Goal: Task Accomplishment & Management: Use online tool/utility

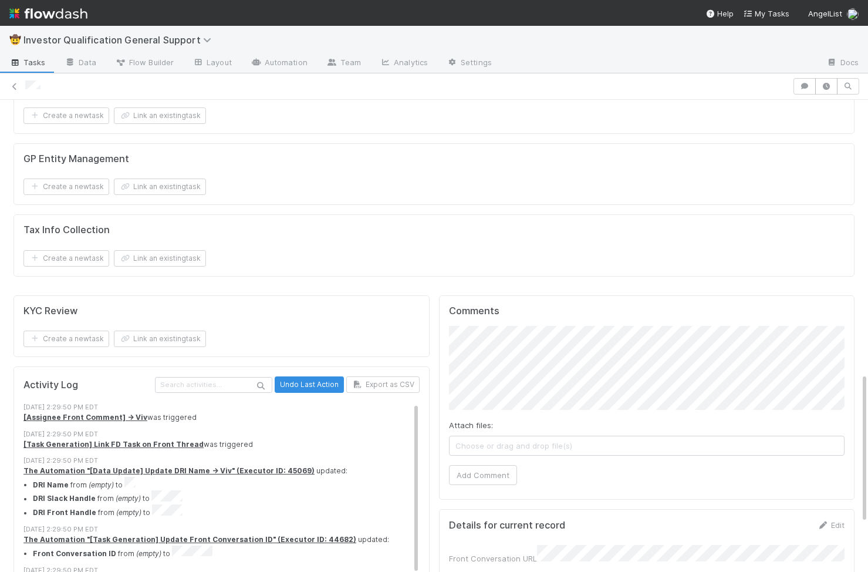
scroll to position [882, 0]
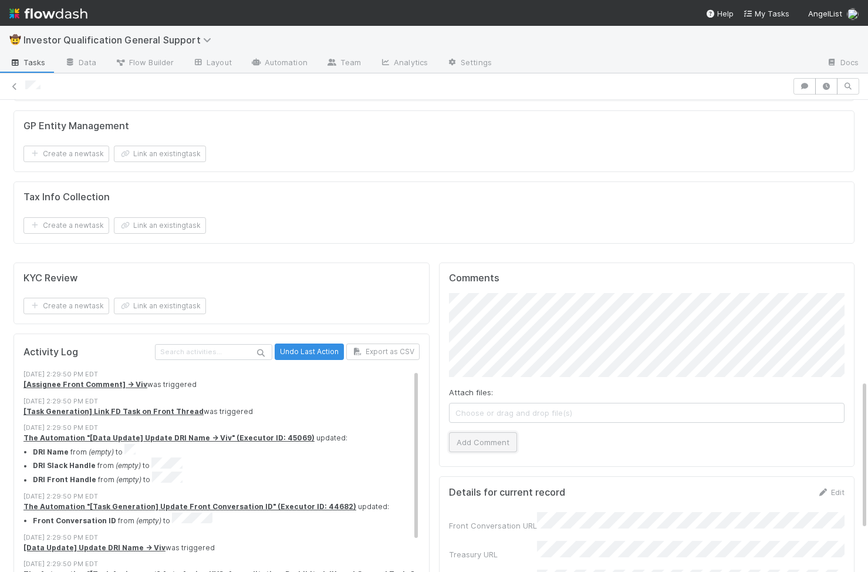
click at [496, 432] on button "Add Comment" at bounding box center [483, 442] width 68 height 20
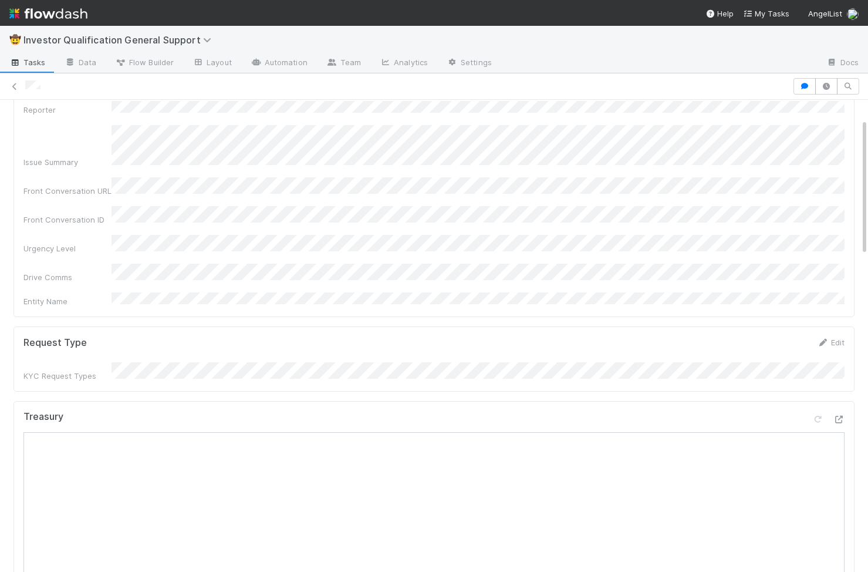
scroll to position [0, 0]
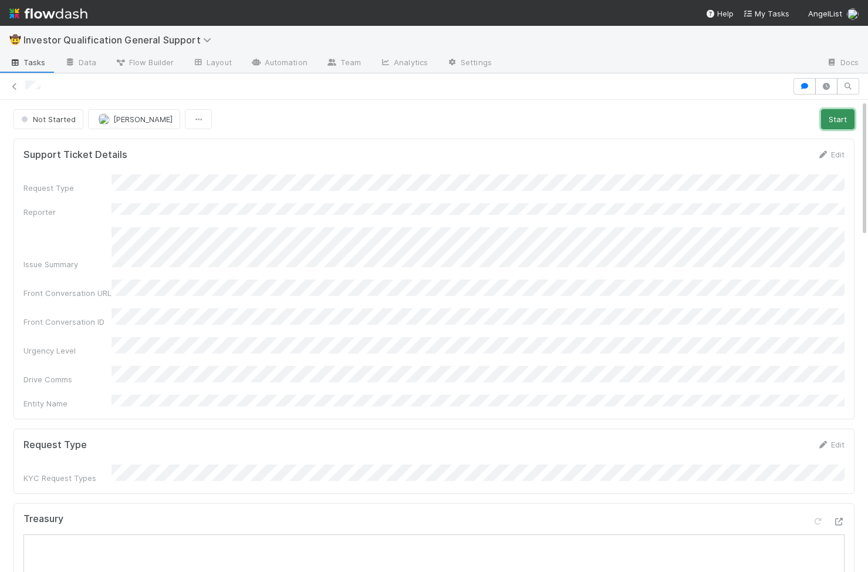
click at [698, 114] on button "Start" at bounding box center [837, 119] width 33 height 20
click at [698, 121] on link "Actions" at bounding box center [830, 119] width 48 height 20
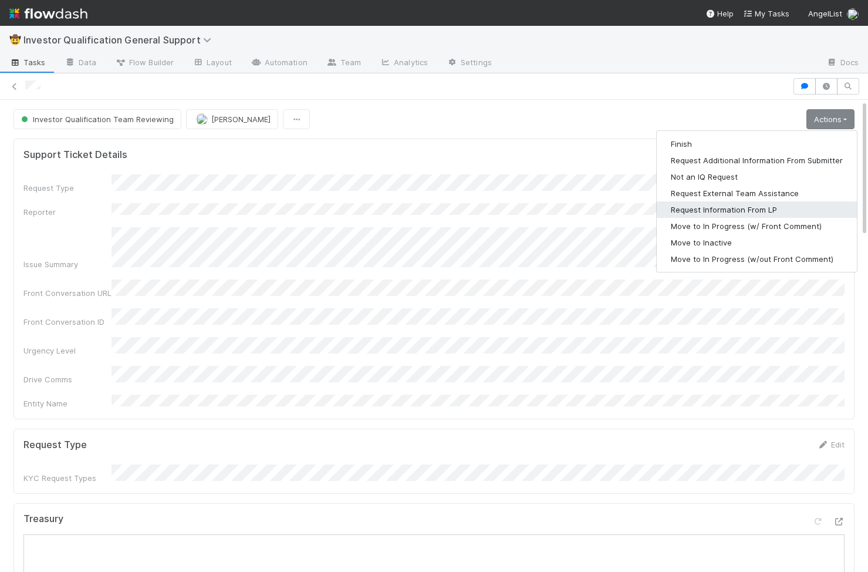
click at [698, 214] on button "Request Information From LP" at bounding box center [757, 209] width 200 height 16
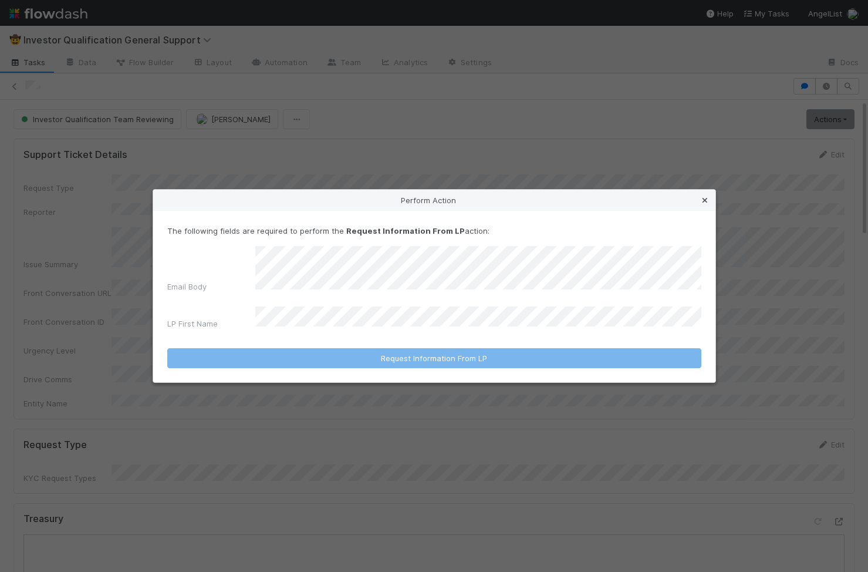
click at [698, 204] on icon at bounding box center [705, 201] width 12 height 8
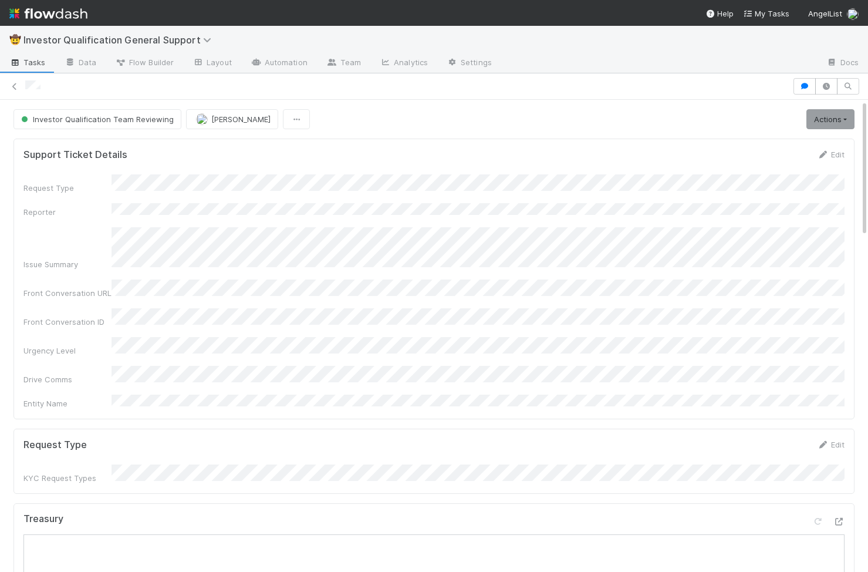
click at [58, 125] on button "Investor Qualification Team Reviewing" at bounding box center [97, 119] width 168 height 20
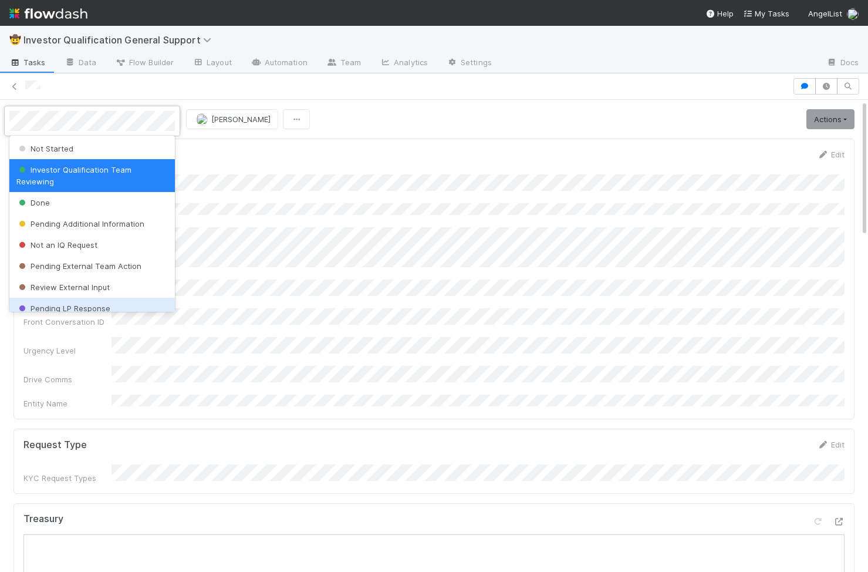
click at [79, 302] on div "Pending LP Response" at bounding box center [91, 308] width 165 height 21
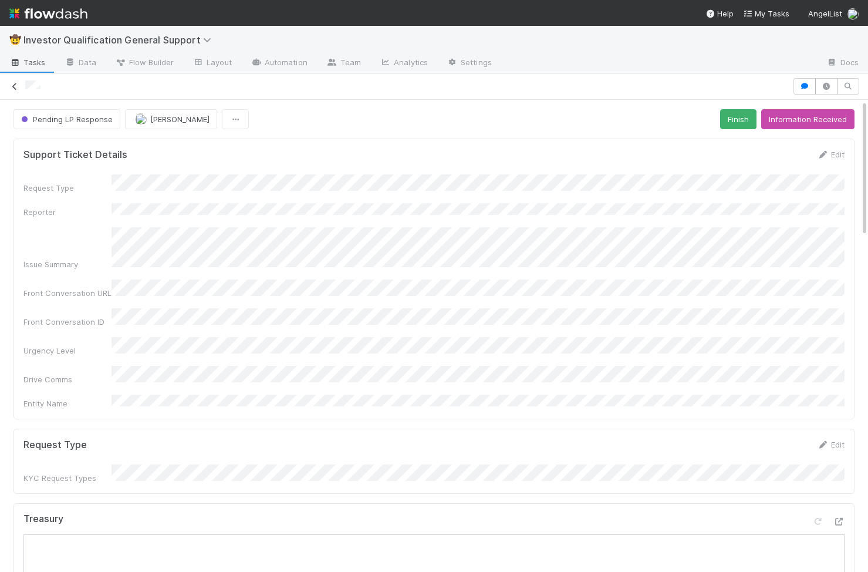
click at [16, 88] on icon at bounding box center [15, 87] width 12 height 8
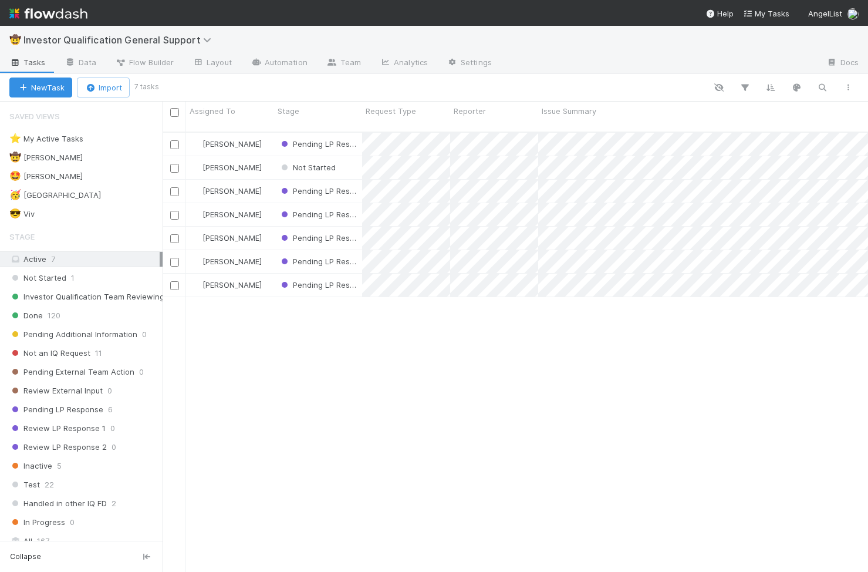
scroll to position [449, 705]
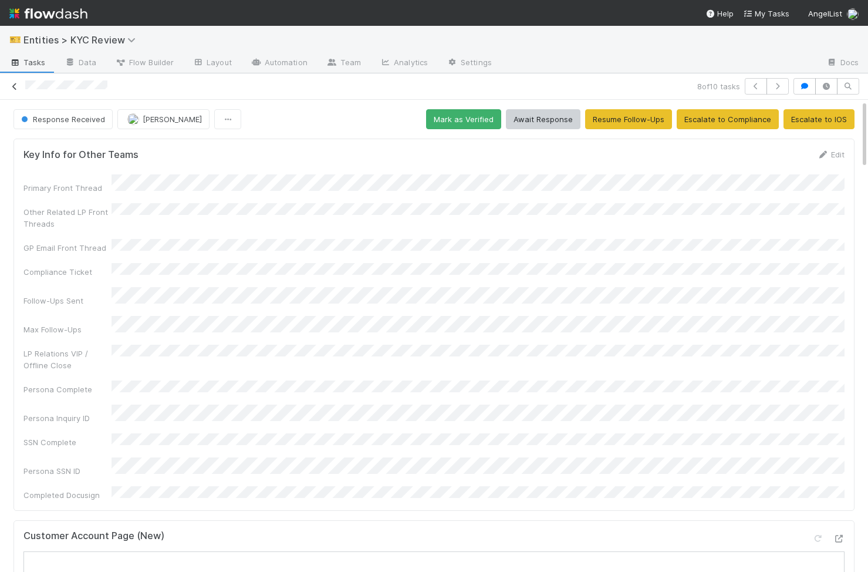
click at [14, 90] on link at bounding box center [15, 86] width 12 height 12
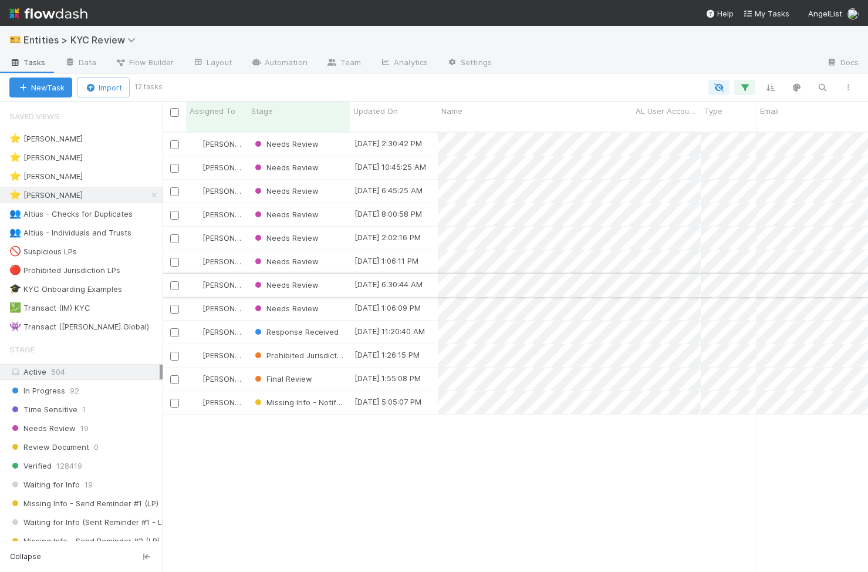
scroll to position [449, 705]
click at [822, 85] on icon "button" at bounding box center [822, 87] width 12 height 11
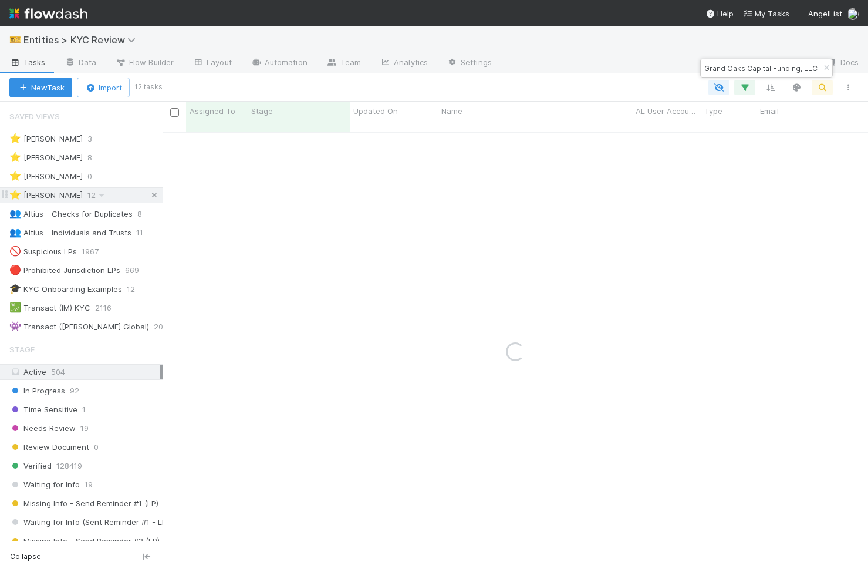
type input "Grand Oaks Capital Funding, LLC"
click at [153, 197] on icon at bounding box center [154, 195] width 12 height 8
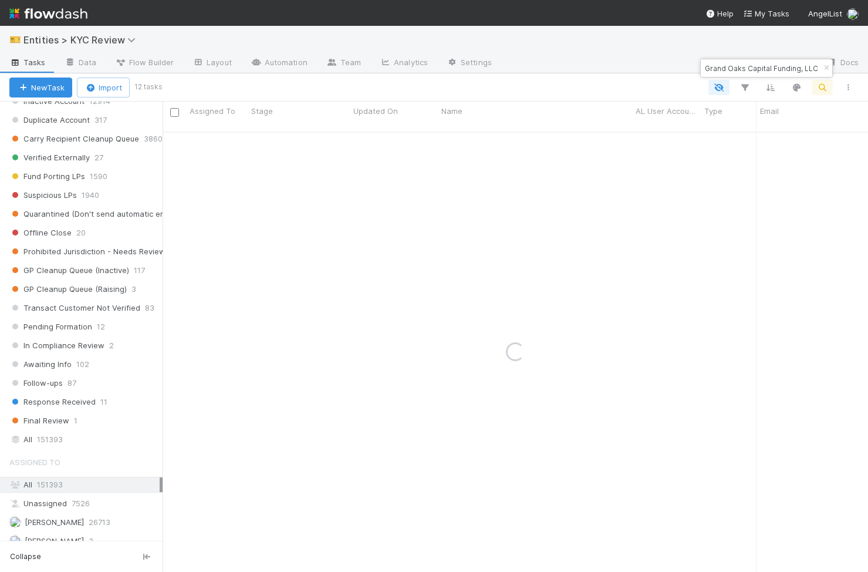
scroll to position [939, 0]
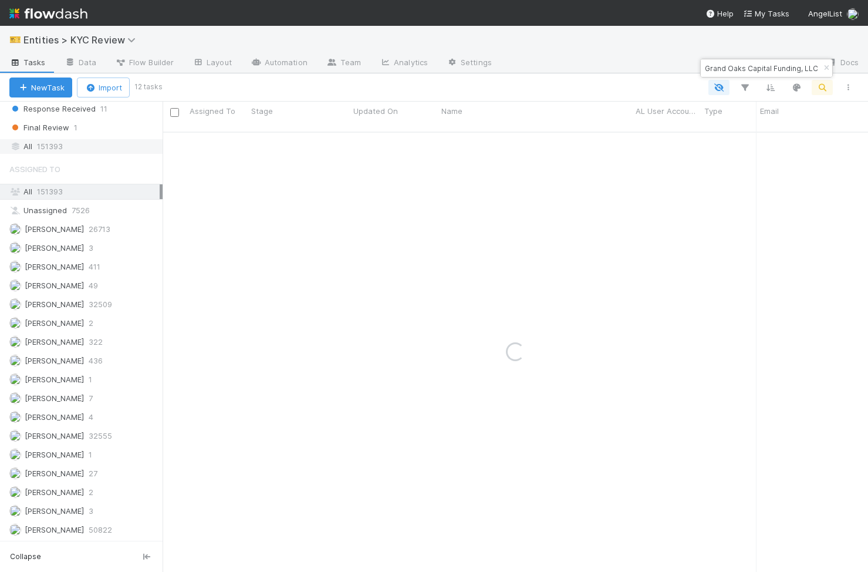
click at [89, 153] on div "All 151393" at bounding box center [84, 146] width 150 height 15
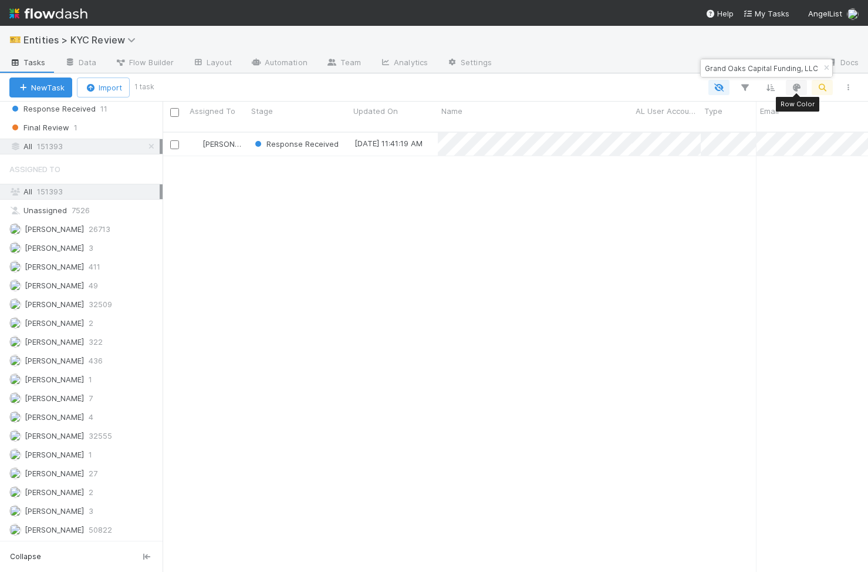
scroll to position [449, 705]
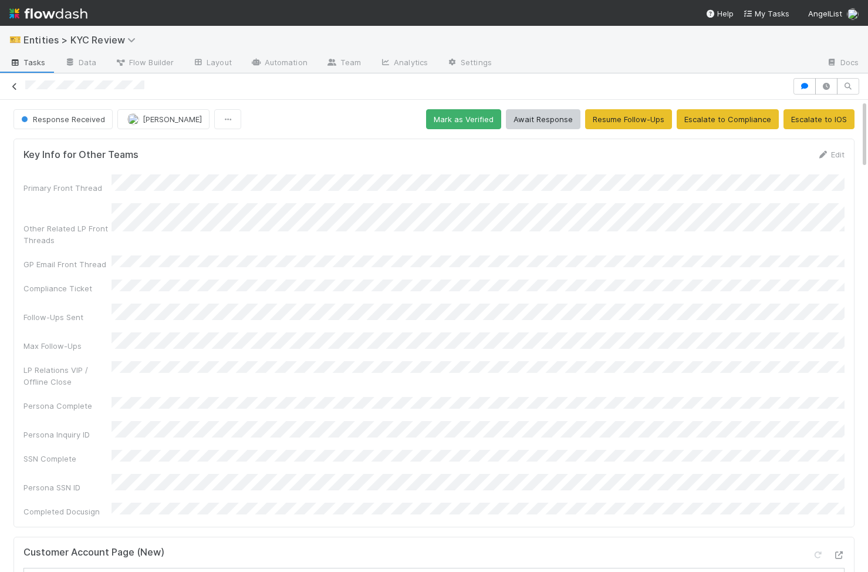
click at [9, 83] on icon at bounding box center [15, 87] width 12 height 8
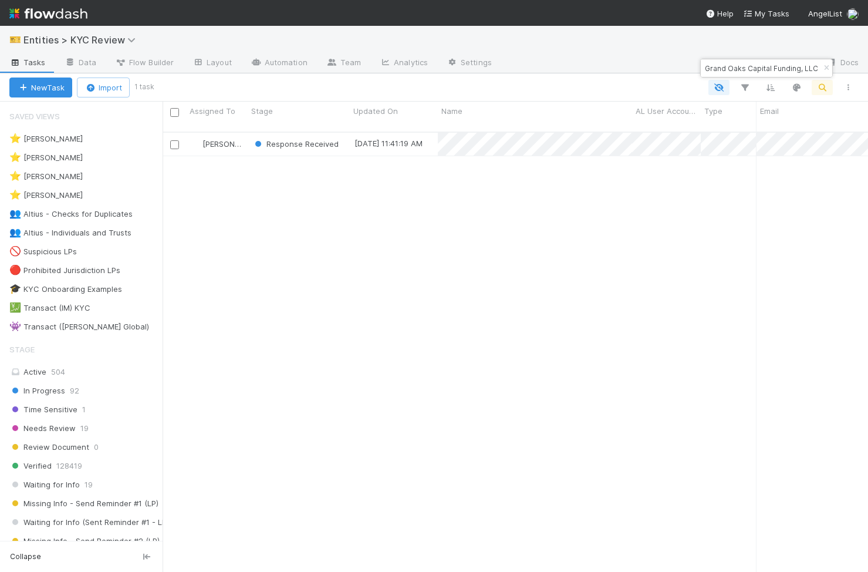
scroll to position [449, 705]
click at [96, 191] on span at bounding box center [102, 195] width 12 height 15
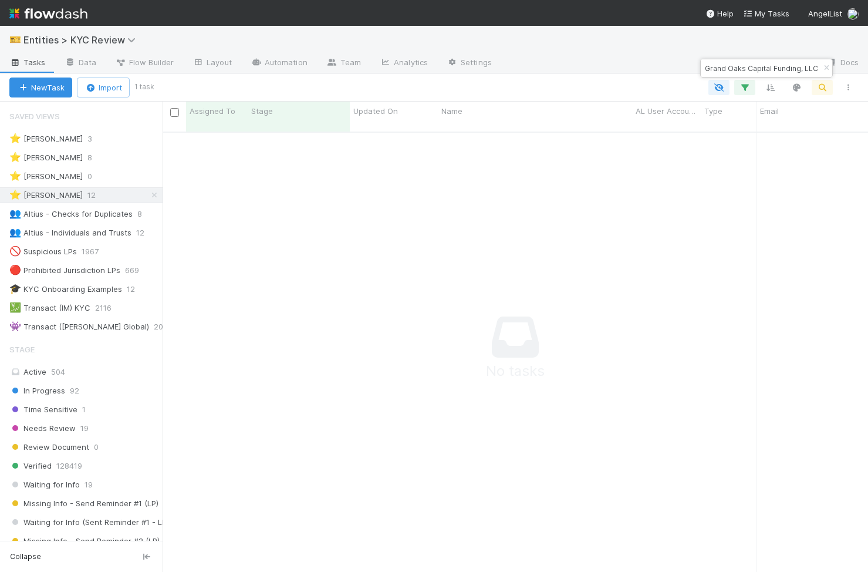
scroll to position [449, 705]
click at [825, 69] on icon "button" at bounding box center [826, 68] width 12 height 7
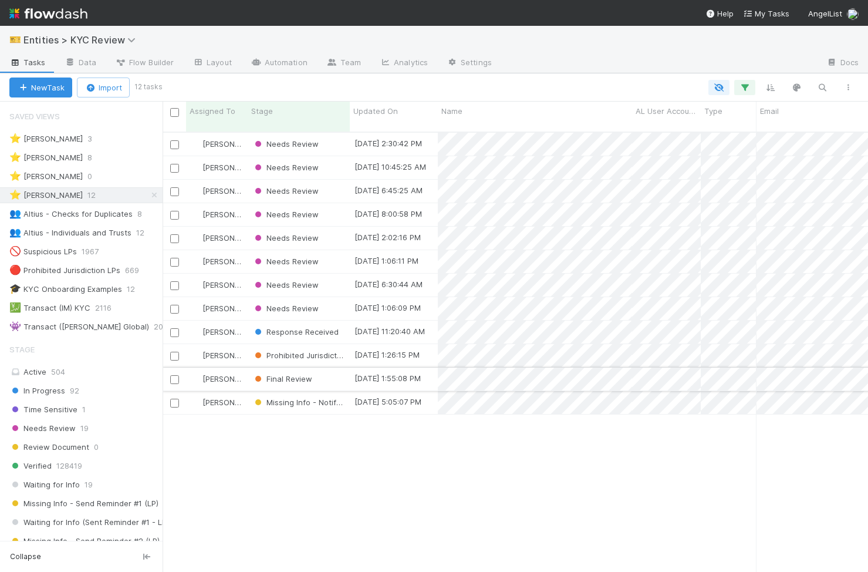
click at [337, 372] on div "Final Review" at bounding box center [299, 378] width 102 height 23
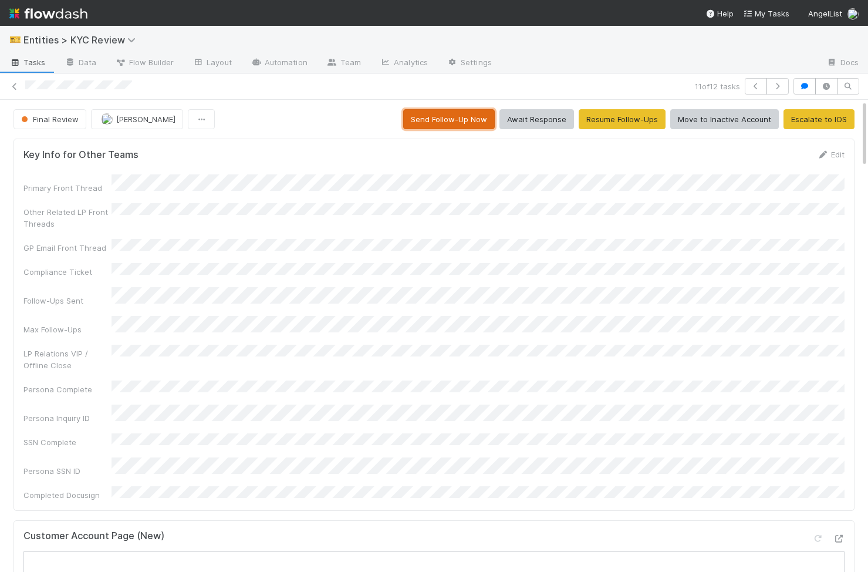
click at [484, 125] on button "Send Follow-Up Now" at bounding box center [449, 119] width 92 height 20
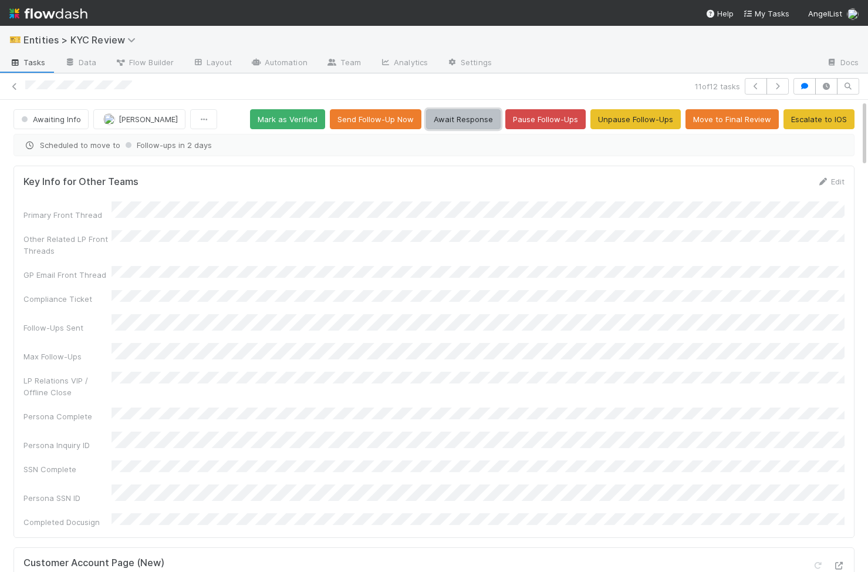
click at [472, 120] on button "Await Response" at bounding box center [463, 119] width 75 height 20
click at [762, 86] on button "button" at bounding box center [756, 86] width 22 height 16
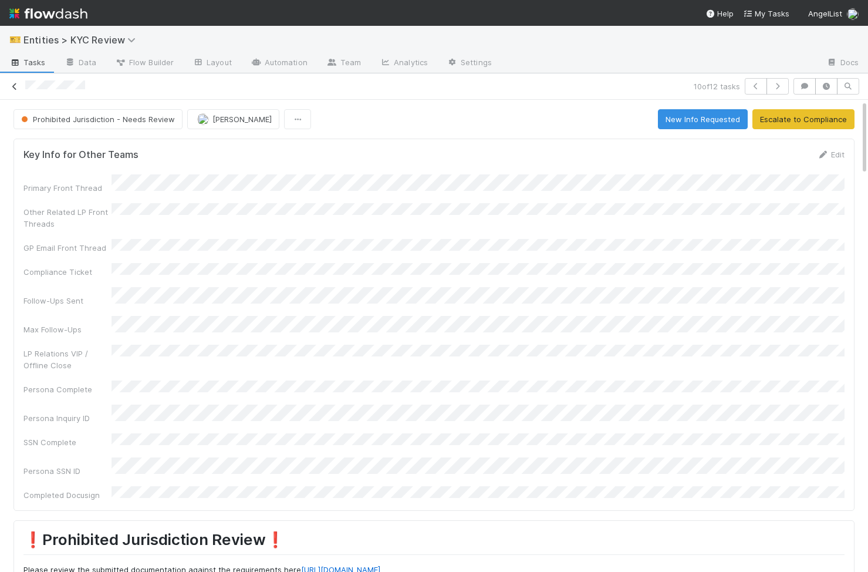
click at [11, 87] on icon at bounding box center [15, 87] width 12 height 8
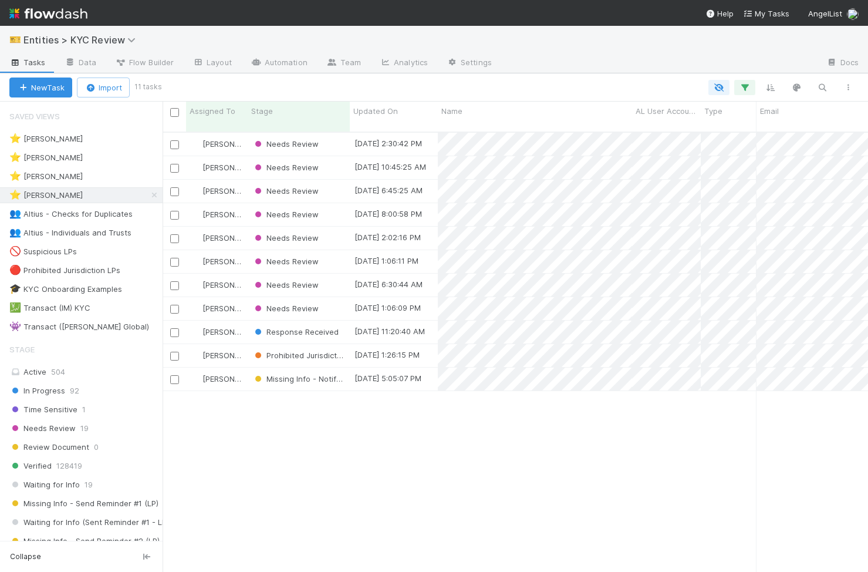
scroll to position [449, 705]
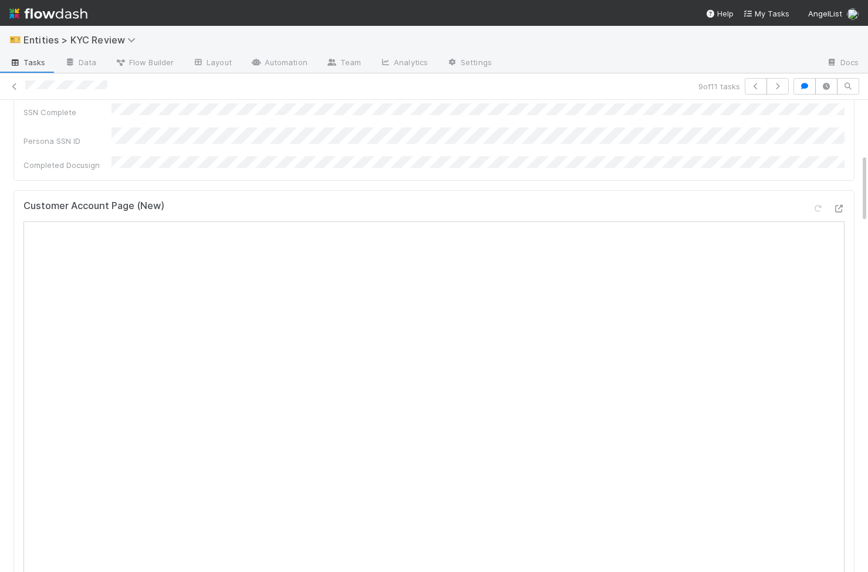
scroll to position [370, 0]
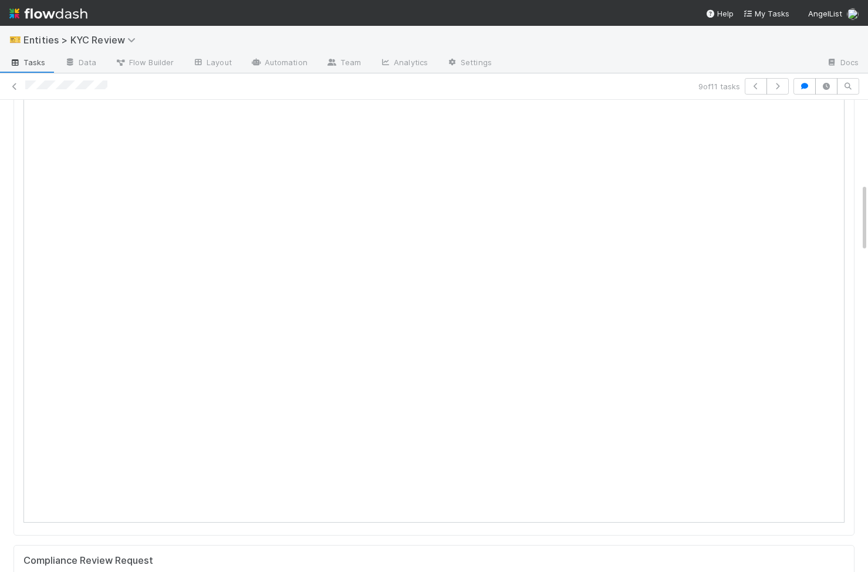
scroll to position [357, 0]
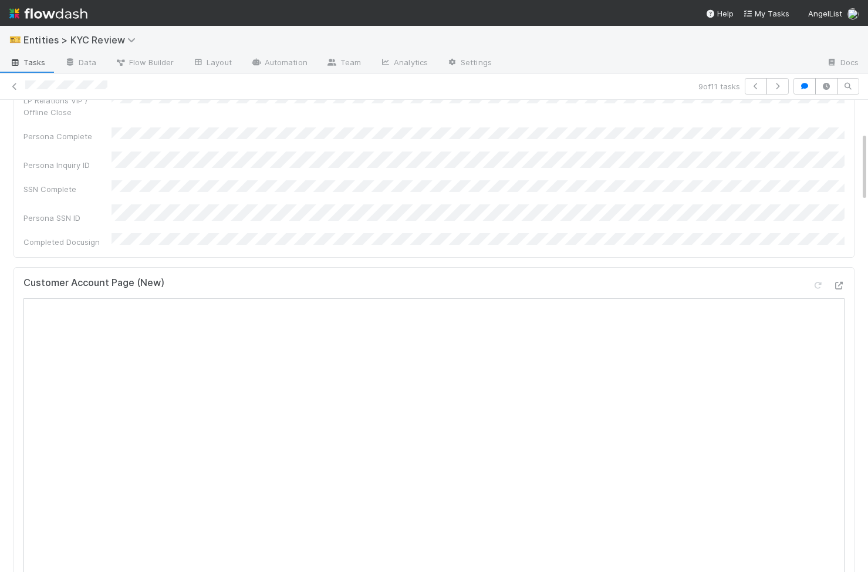
scroll to position [279, 0]
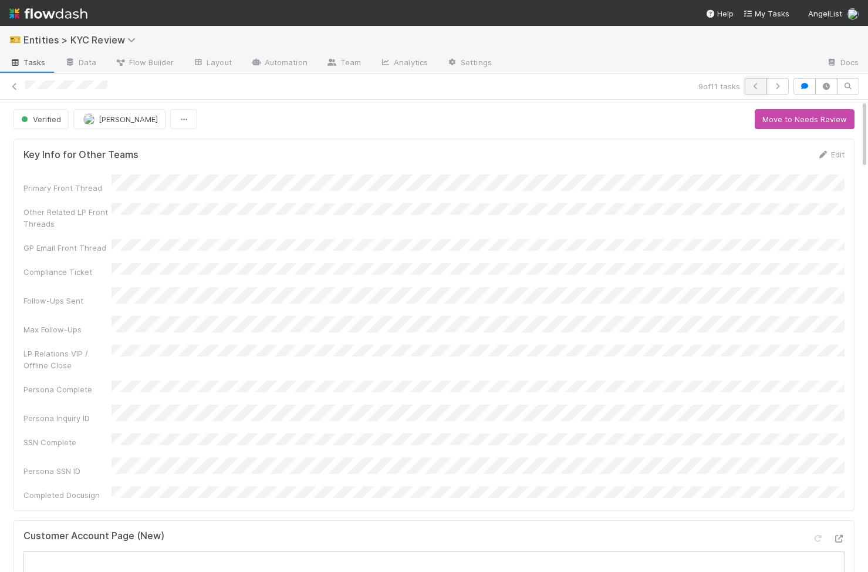
click at [749, 86] on button "button" at bounding box center [756, 86] width 22 height 16
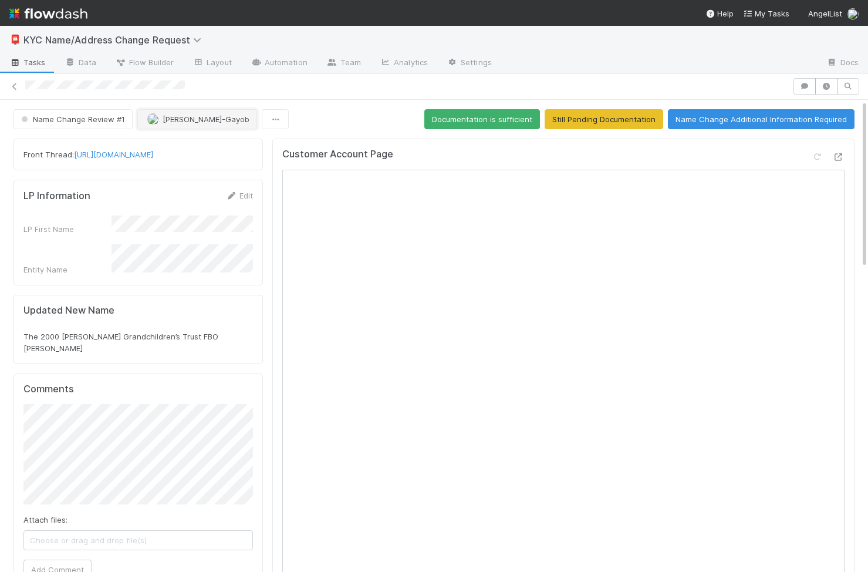
click at [221, 122] on span "[PERSON_NAME]-Gayob" at bounding box center [206, 118] width 87 height 9
click at [67, 114] on span "Name Change Review #1" at bounding box center [72, 118] width 106 height 9
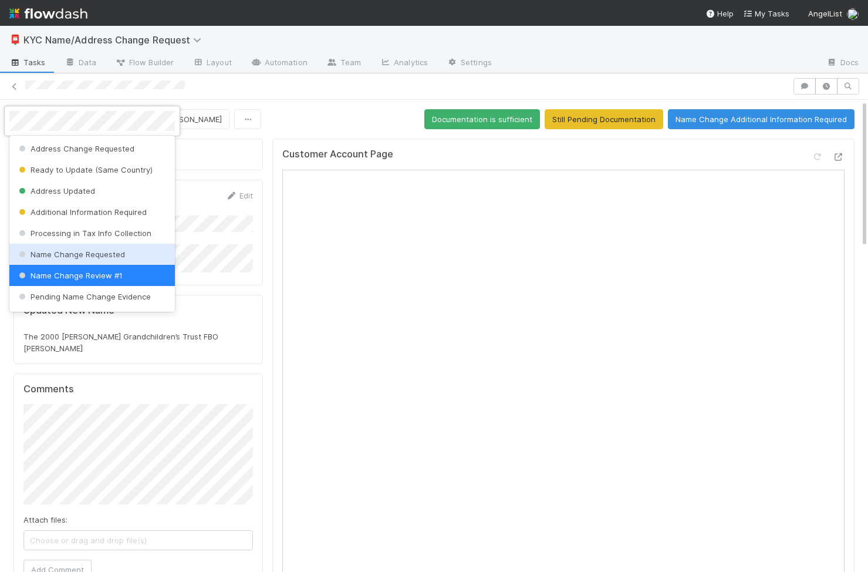
click at [119, 256] on span "Name Change Requested" at bounding box center [70, 253] width 109 height 9
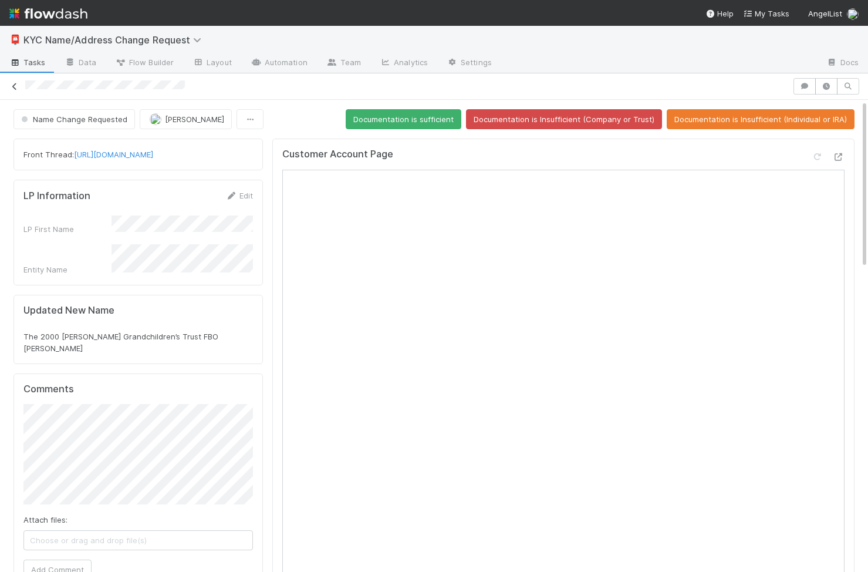
click at [11, 87] on icon at bounding box center [15, 87] width 12 height 8
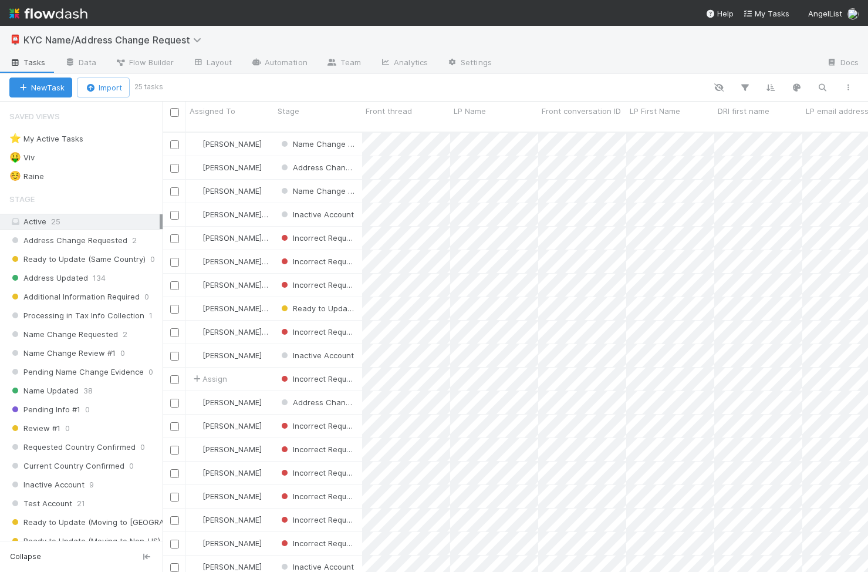
scroll to position [449, 705]
click at [101, 160] on div "🤑 Viv 4" at bounding box center [85, 157] width 153 height 15
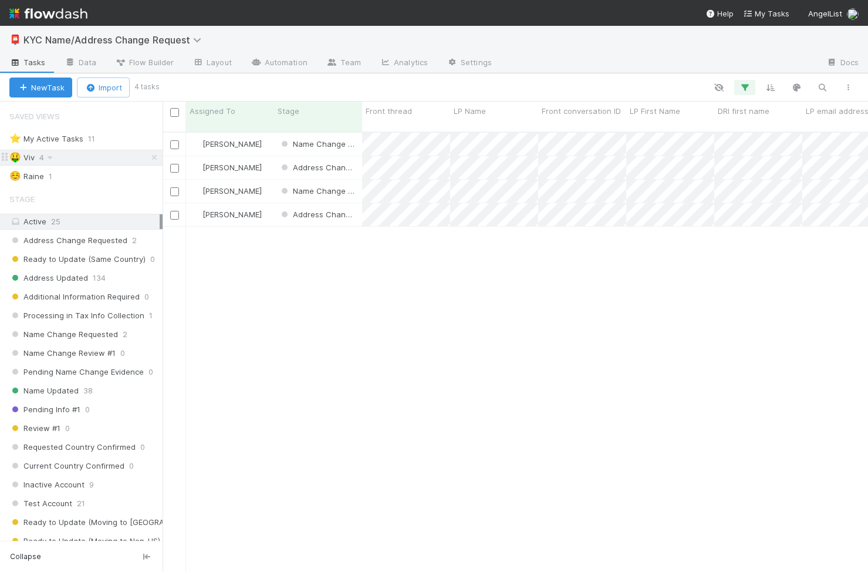
scroll to position [449, 705]
click at [271, 156] on div "[PERSON_NAME]" at bounding box center [230, 167] width 88 height 23
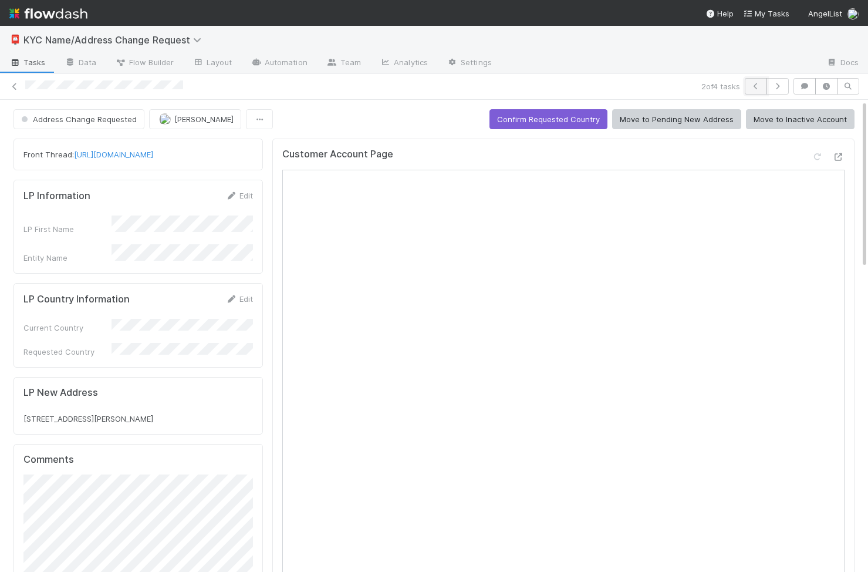
click at [751, 83] on icon "button" at bounding box center [756, 86] width 12 height 7
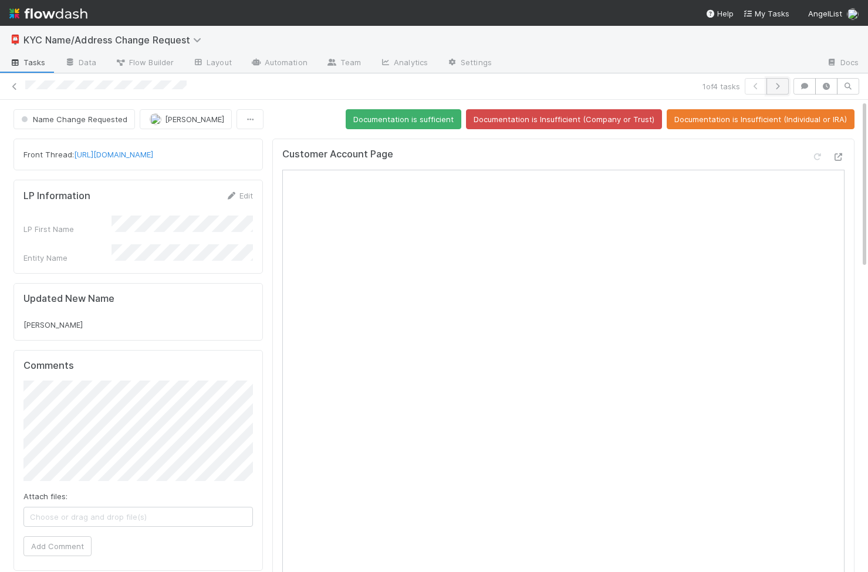
click at [772, 89] on icon "button" at bounding box center [778, 86] width 12 height 7
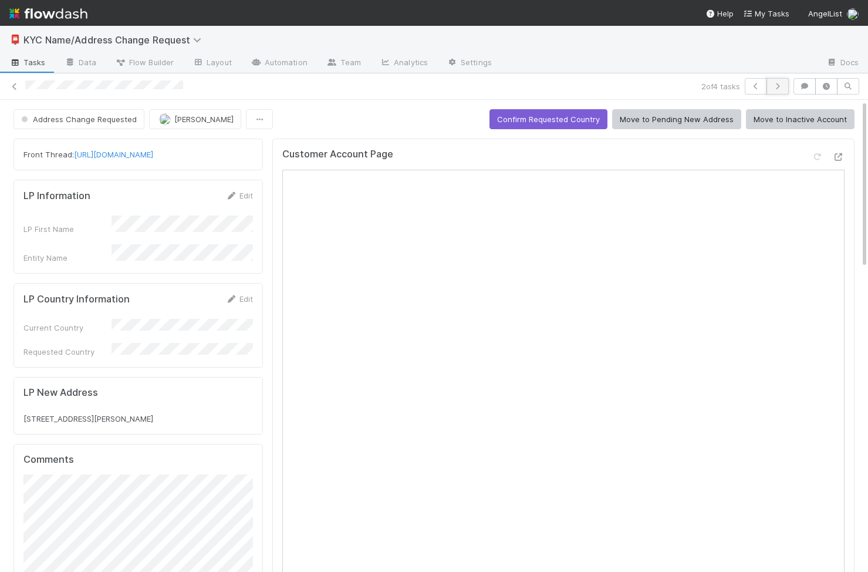
click at [772, 89] on icon "button" at bounding box center [778, 86] width 12 height 7
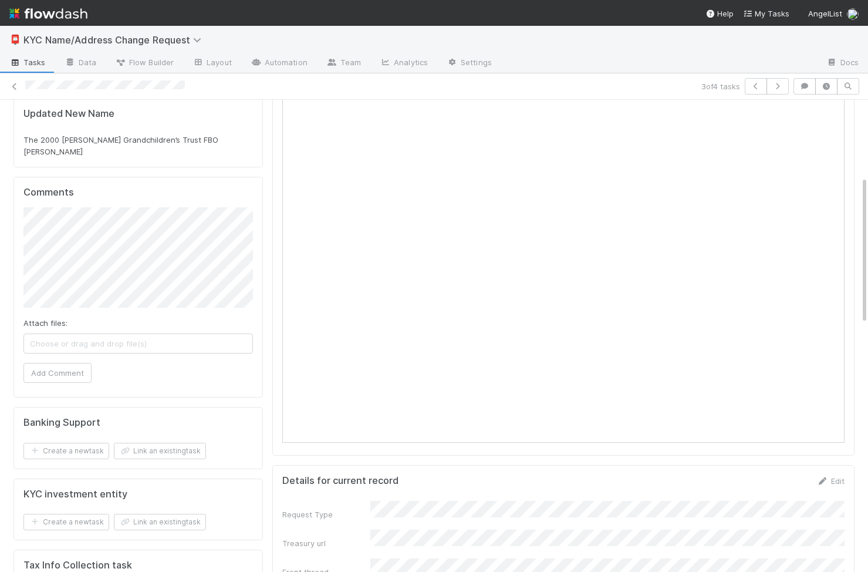
scroll to position [244, 0]
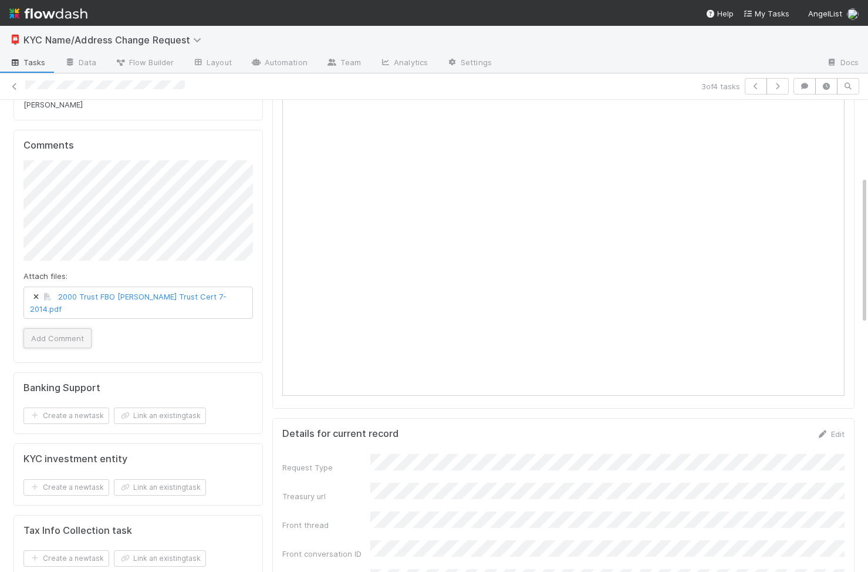
click at [54, 328] on button "Add Comment" at bounding box center [57, 338] width 68 height 20
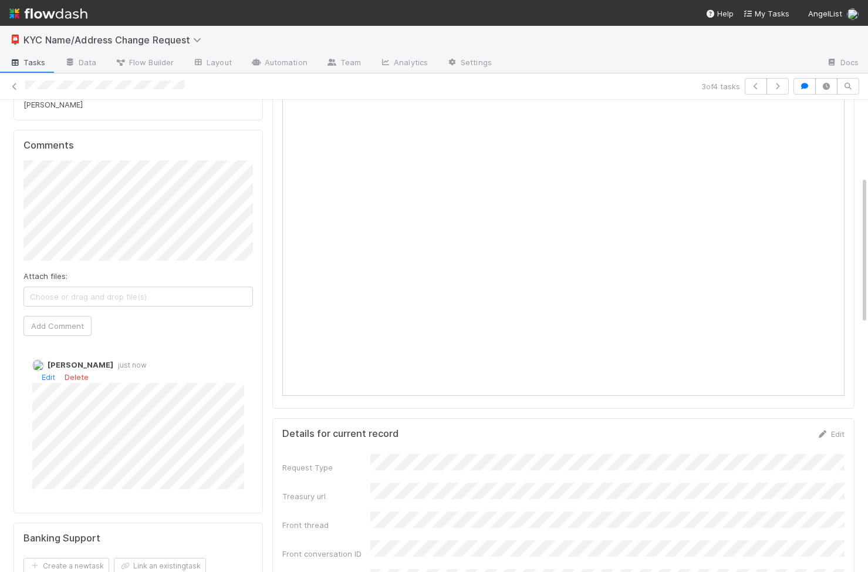
scroll to position [0, 0]
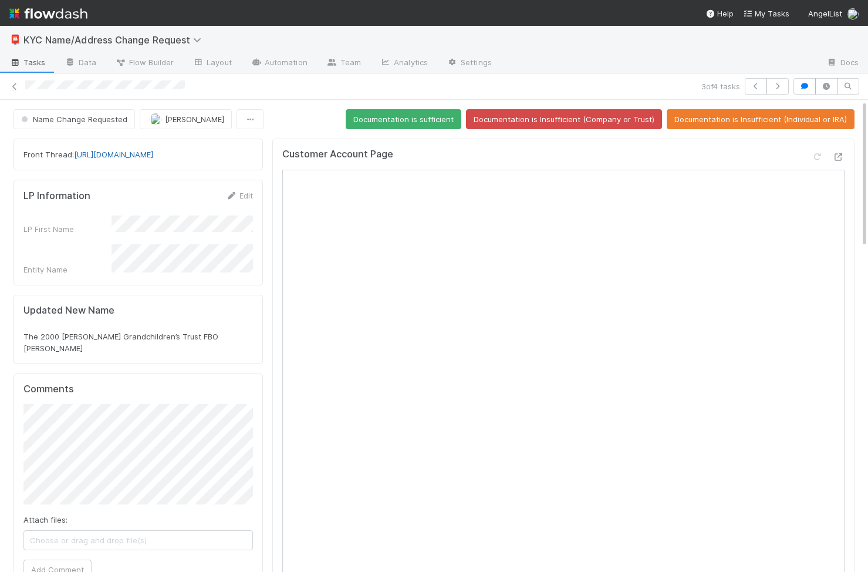
click at [153, 154] on link "https://app.frontapp.com/open/cnv_qrh6sp3" at bounding box center [113, 154] width 79 height 9
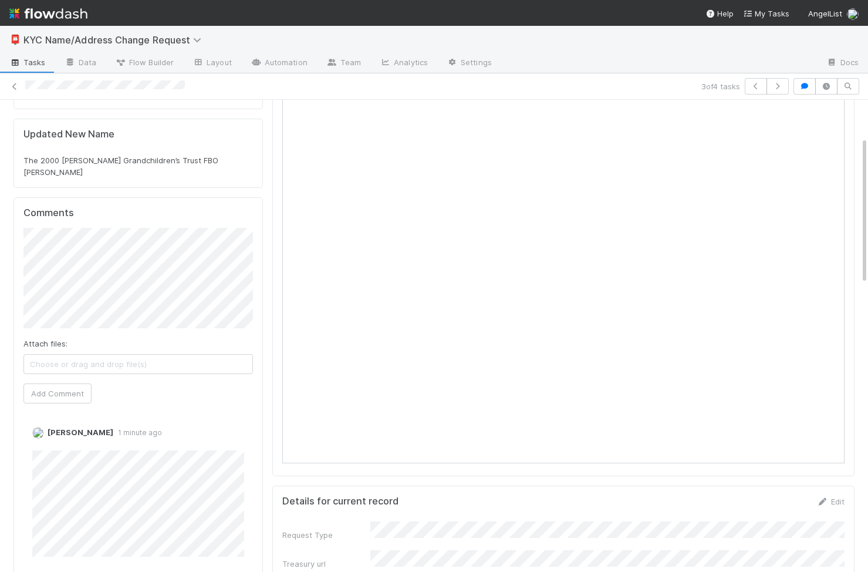
scroll to position [206, 0]
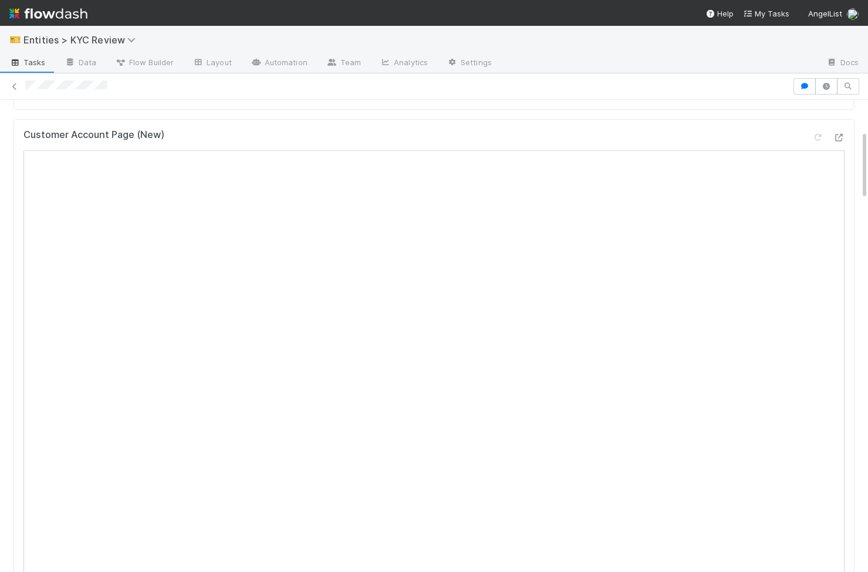
scroll to position [454, 0]
